Goal: Task Accomplishment & Management: Manage account settings

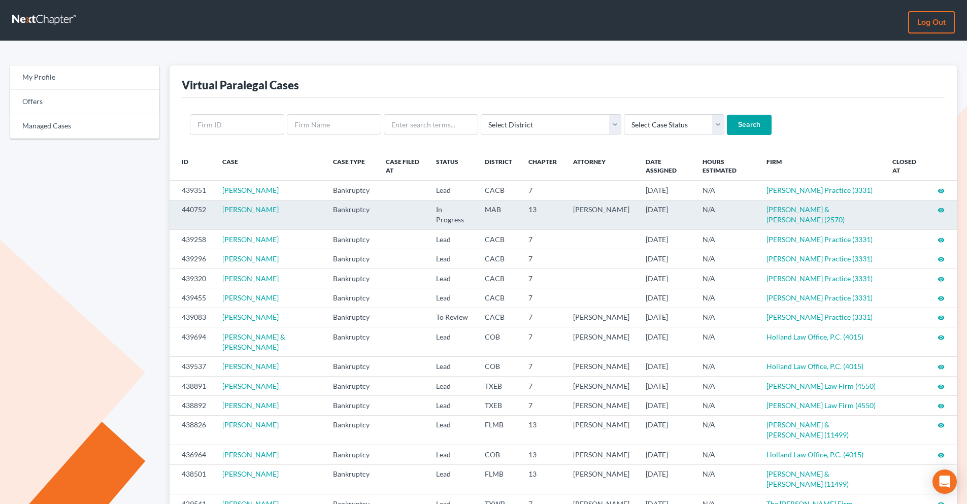
click at [939, 210] on icon "visibility" at bounding box center [940, 210] width 7 height 7
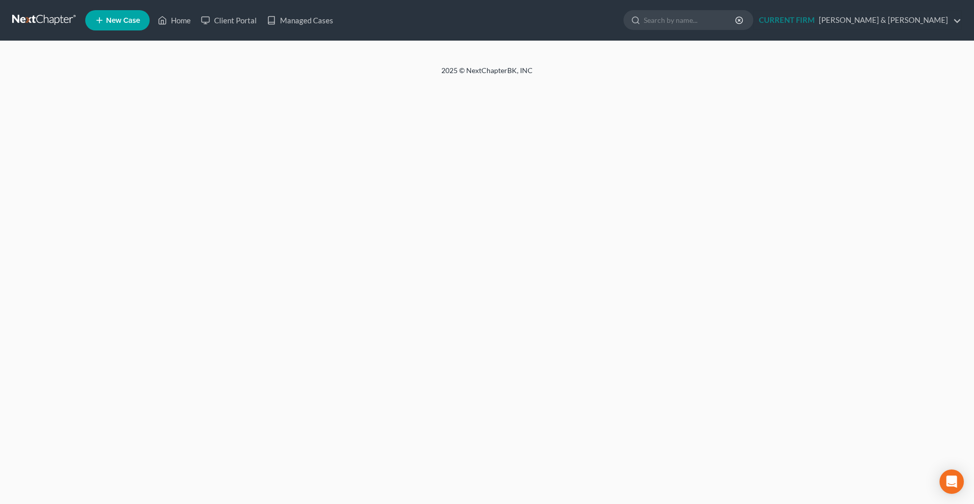
select select "0"
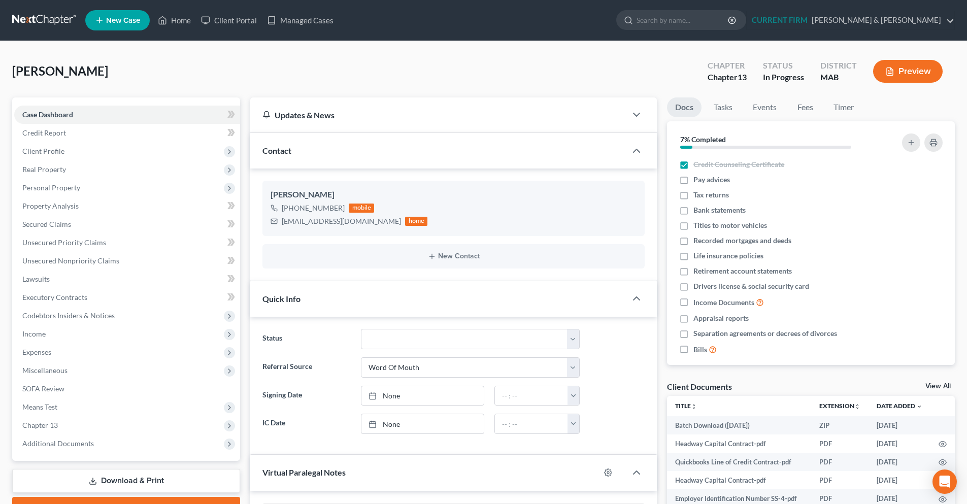
scroll to position [553, 0]
click at [78, 155] on span "Client Profile" at bounding box center [127, 151] width 226 height 18
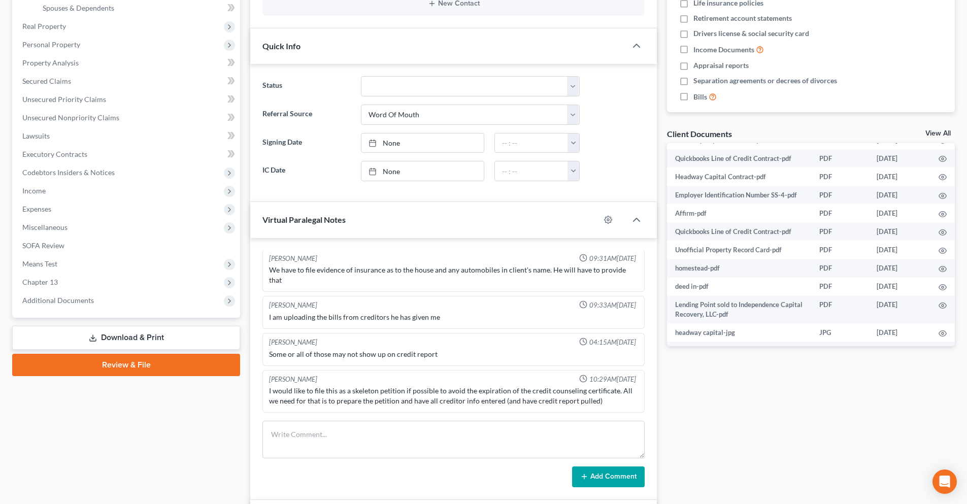
scroll to position [254, 0]
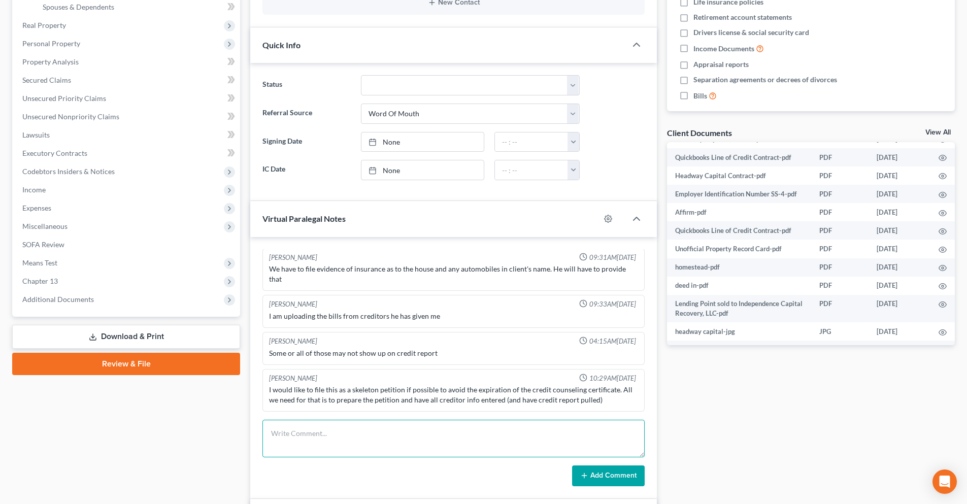
click at [342, 436] on textarea at bounding box center [453, 439] width 382 height 38
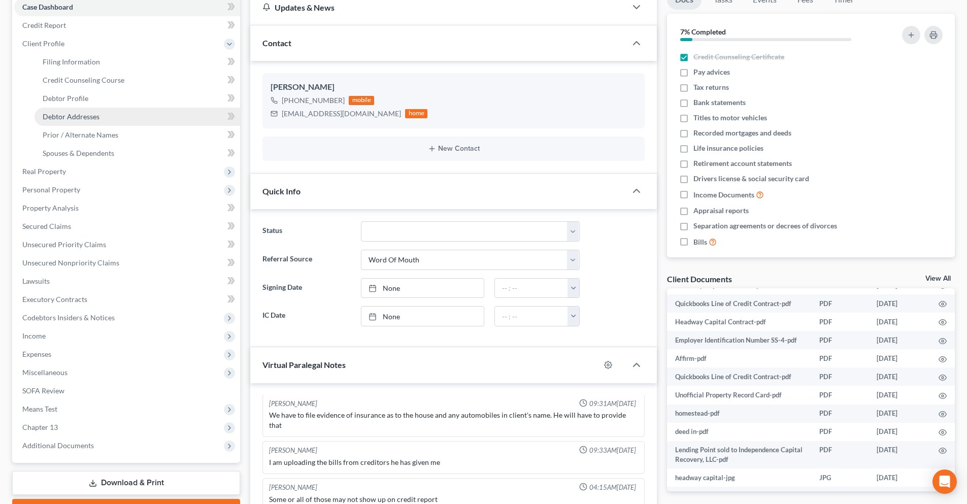
scroll to position [101, 0]
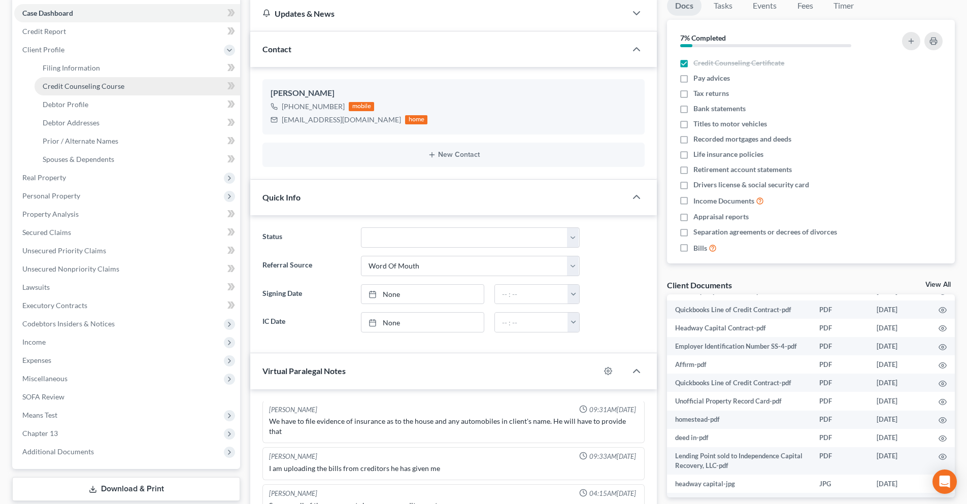
click at [111, 89] on span "Credit Counseling Course" at bounding box center [84, 86] width 82 height 9
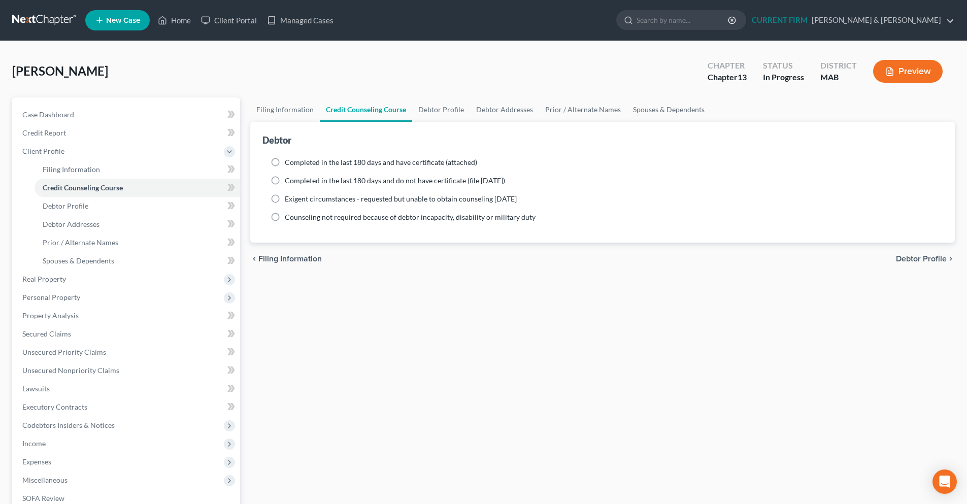
click at [317, 163] on span "Completed in the last 180 days and have certificate (attached)" at bounding box center [381, 162] width 192 height 9
click at [295, 163] on input "Completed in the last 180 days and have certificate (attached)" at bounding box center [292, 160] width 7 height 7
radio input "true"
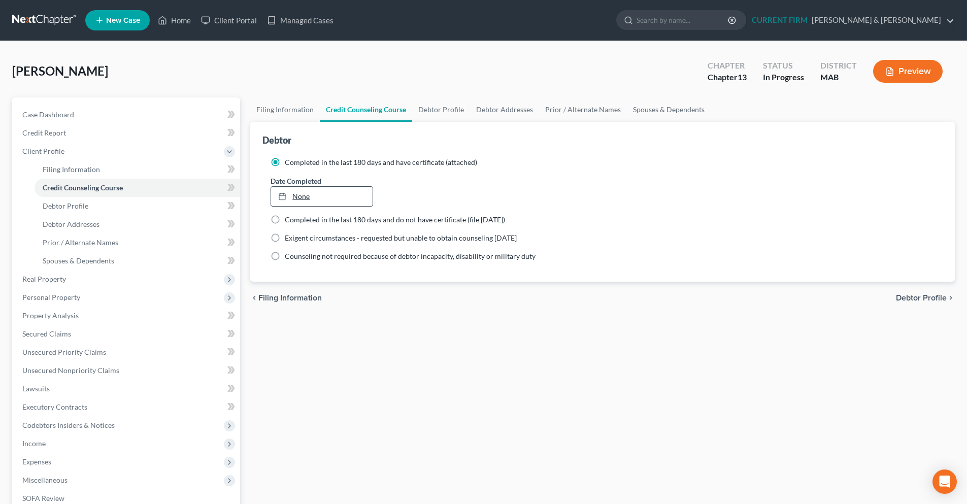
click at [341, 193] on link "None" at bounding box center [321, 196] width 101 height 19
type input "[DATE]"
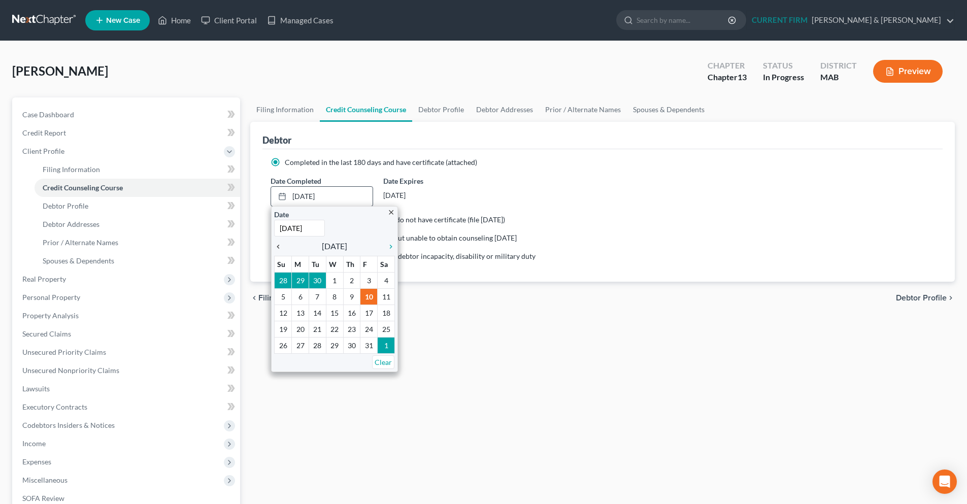
click at [278, 245] on icon "chevron_left" at bounding box center [280, 247] width 13 height 8
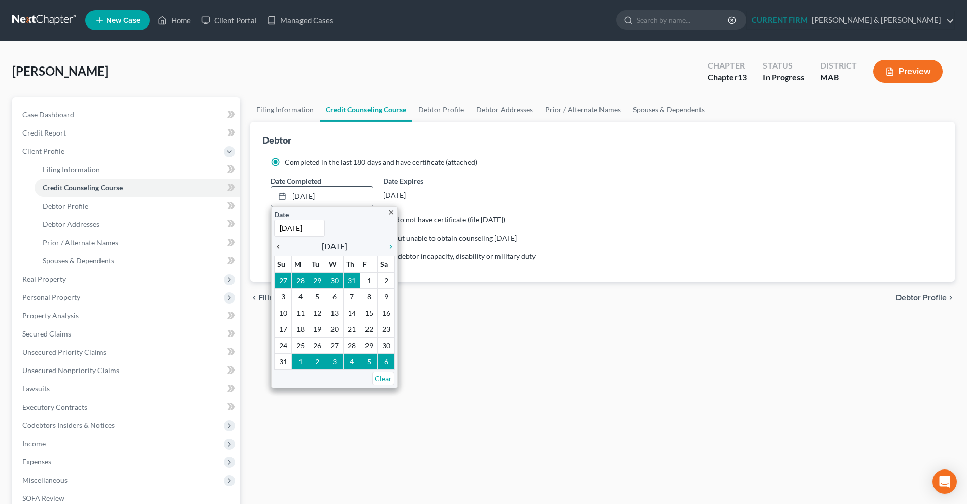
click at [278, 245] on icon "chevron_left" at bounding box center [280, 247] width 13 height 8
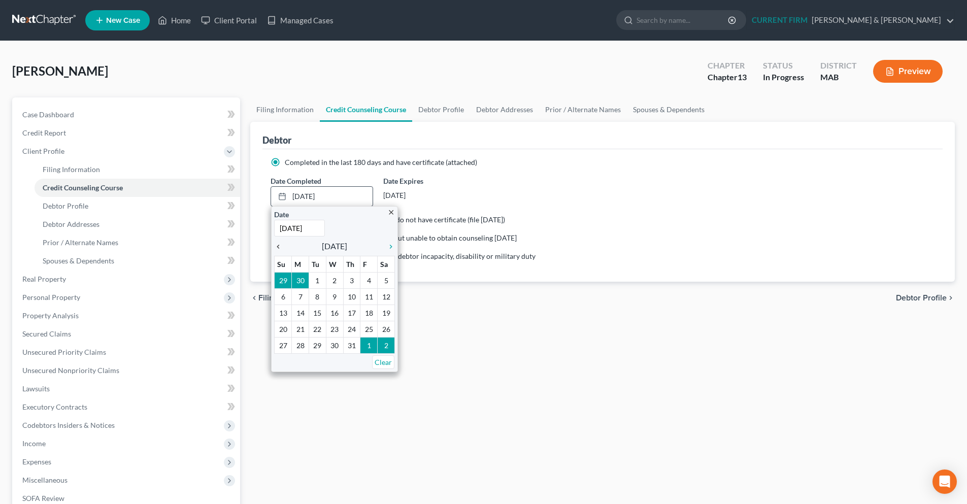
click at [278, 245] on icon "chevron_left" at bounding box center [280, 247] width 13 height 8
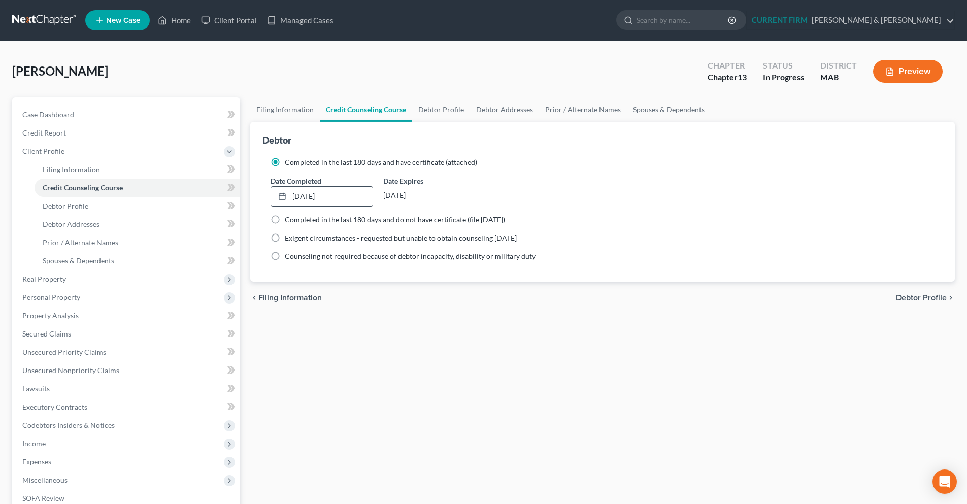
click at [487, 204] on div "Date Expires [DATE]" at bounding box center [434, 191] width 112 height 31
click at [66, 117] on span "Case Dashboard" at bounding box center [48, 114] width 52 height 9
select select "3"
select select "0"
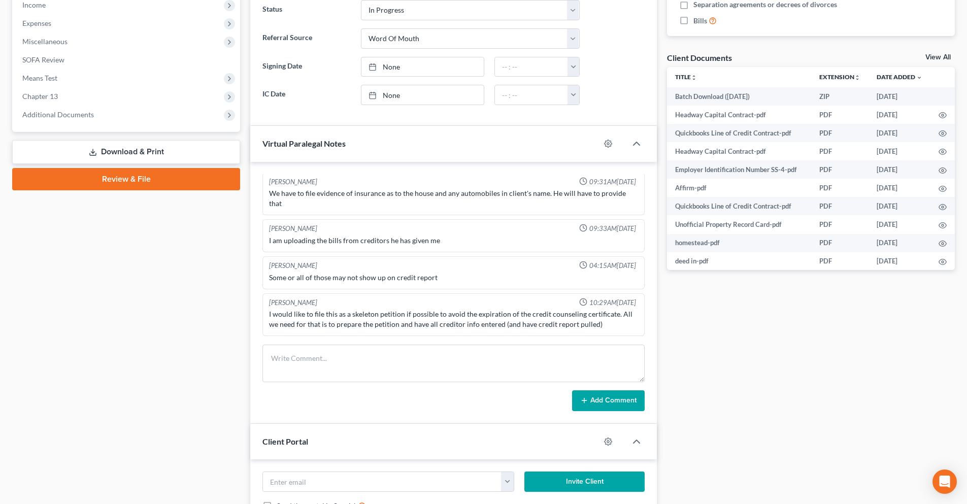
scroll to position [355, 0]
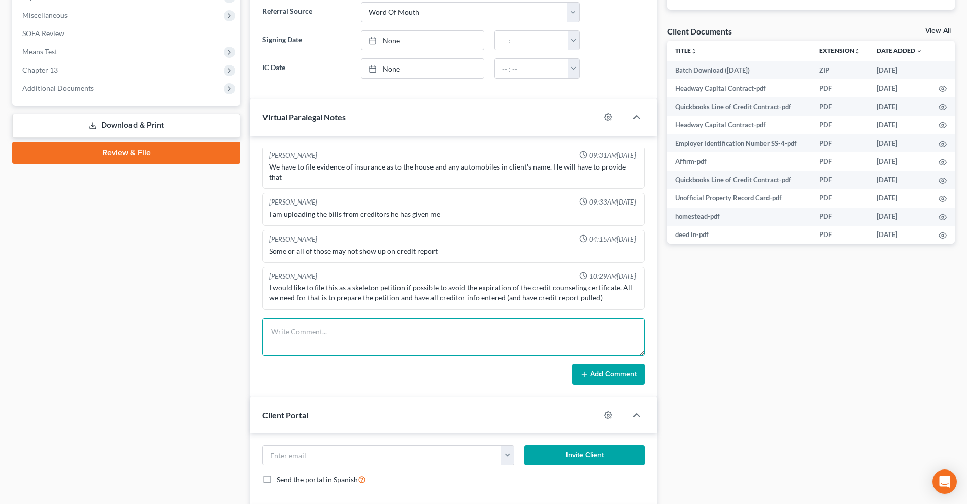
click at [328, 324] on textarea at bounding box center [453, 337] width 382 height 38
type textarea "h"
click at [325, 329] on textarea "Hello," at bounding box center [453, 337] width 382 height 38
drag, startPoint x: 496, startPoint y: 331, endPoint x: 516, endPoint y: 336, distance: 20.3
click at [516, 336] on textarea "Hello, I will get this updated over the weekend. It should be ready to file byt…" at bounding box center [453, 337] width 382 height 38
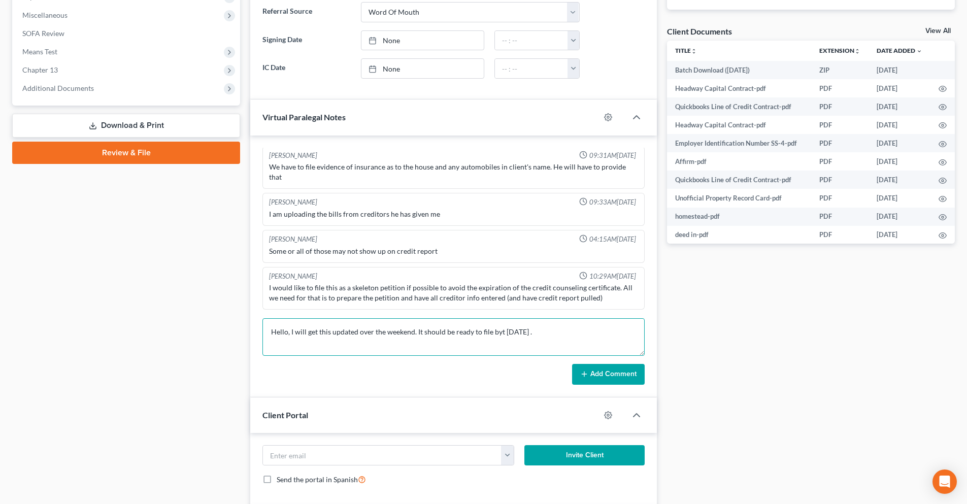
drag, startPoint x: 502, startPoint y: 333, endPoint x: 492, endPoint y: 333, distance: 9.6
click at [492, 333] on textarea "Hello, I will get this updated over the weekend. It should be ready to file byt…" at bounding box center [453, 337] width 382 height 38
click at [526, 330] on textarea "Hello, I will get this updated over the weekend. It should be ready to file by …" at bounding box center [453, 337] width 382 height 38
click at [413, 331] on textarea "Hello, I will get this updated over the weekend. It should be ready to file by …" at bounding box center [453, 337] width 382 height 38
drag, startPoint x: 548, startPoint y: 332, endPoint x: 527, endPoint y: 332, distance: 21.8
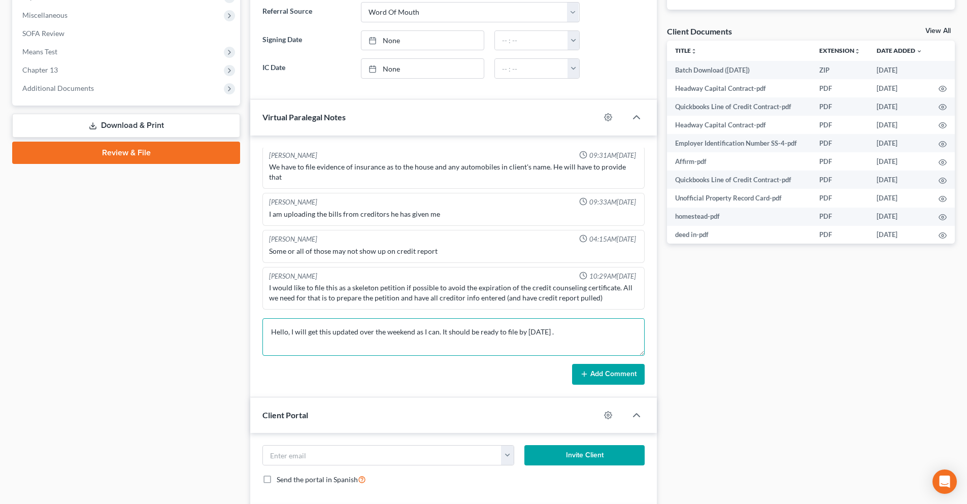
click at [527, 332] on textarea "Hello, I will get this updated over the weekend as I can. It should be ready to…" at bounding box center [453, 337] width 382 height 38
type textarea "Hello, I will get this updated over the weekend as I can. It should be ready to…"
click at [599, 371] on button "Add Comment" at bounding box center [608, 374] width 73 height 21
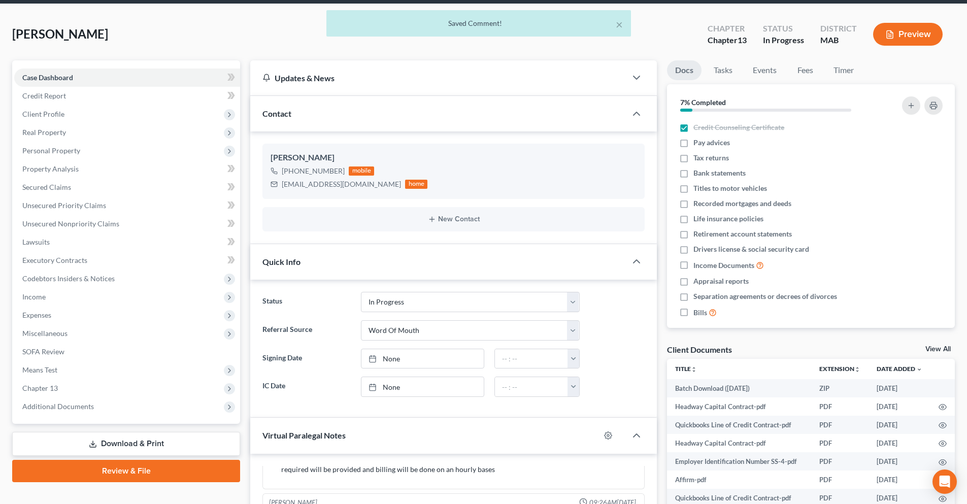
scroll to position [0, 0]
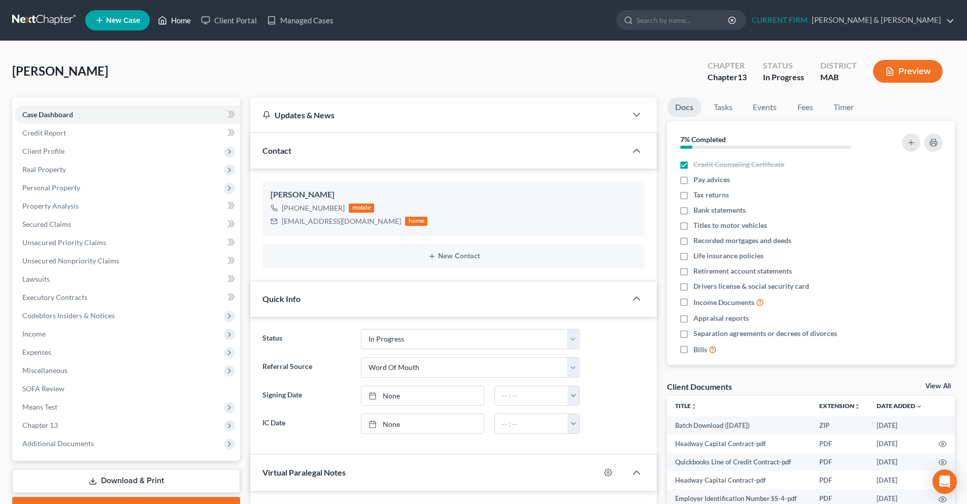
click at [171, 21] on link "Home" at bounding box center [174, 20] width 43 height 18
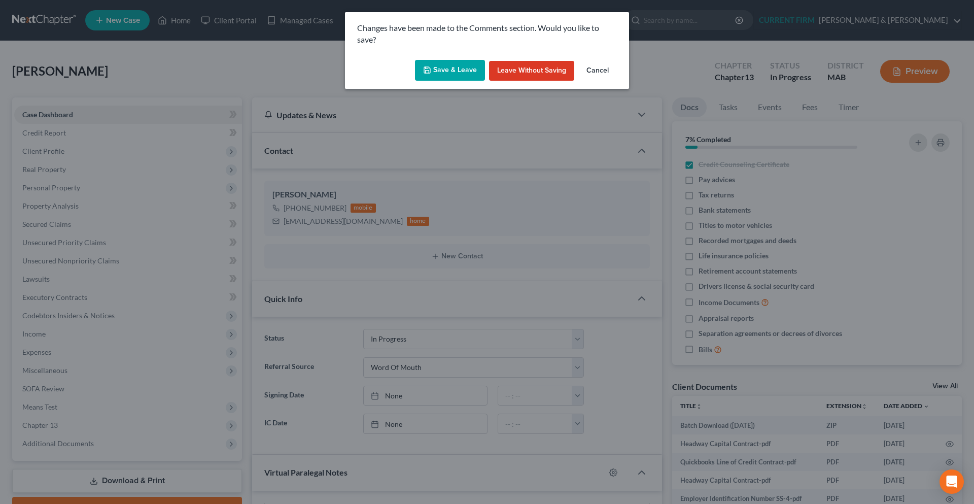
click at [438, 72] on button "Save & Leave" at bounding box center [450, 70] width 70 height 21
